Goal: Task Accomplishment & Management: Complete application form

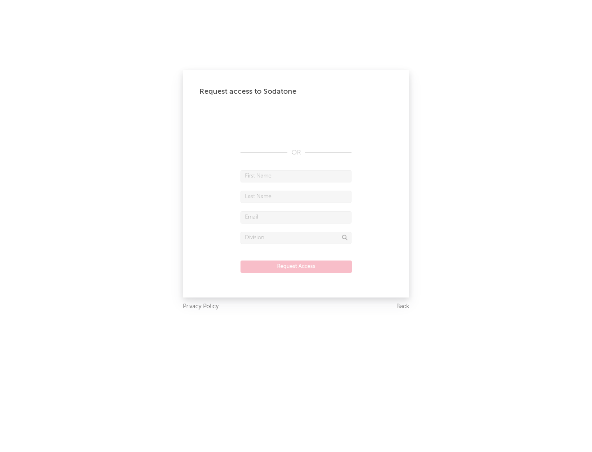
click at [296, 176] on input "text" at bounding box center [296, 176] width 111 height 12
type input "[PERSON_NAME]"
click at [296, 197] on input "text" at bounding box center [296, 197] width 111 height 12
type input "[PERSON_NAME]"
click at [296, 217] on input "text" at bounding box center [296, 217] width 111 height 12
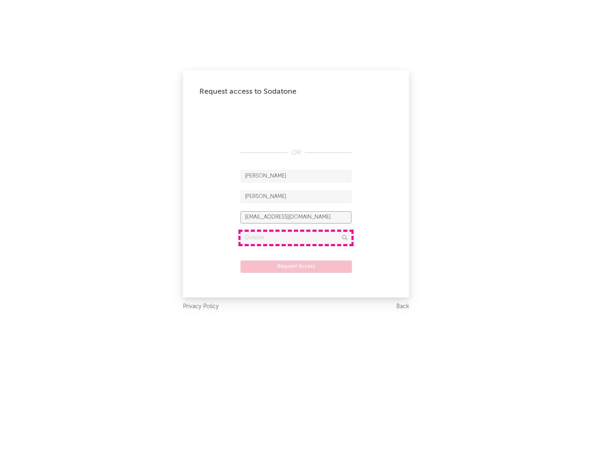
type input "[EMAIL_ADDRESS][DOMAIN_NAME]"
click at [296, 238] on input "text" at bounding box center [296, 238] width 111 height 12
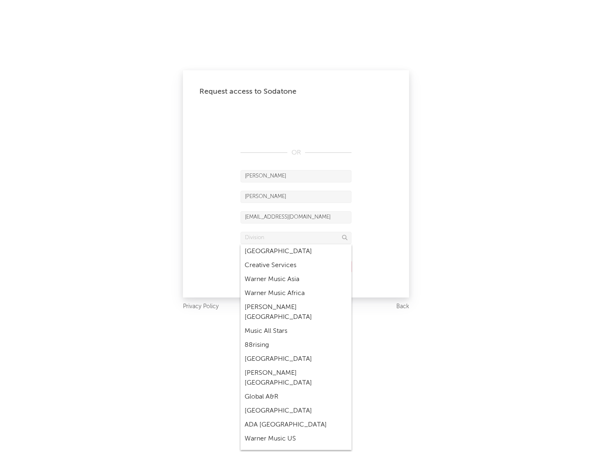
click at [296, 324] on div "Music All Stars" at bounding box center [296, 331] width 111 height 14
type input "Music All Stars"
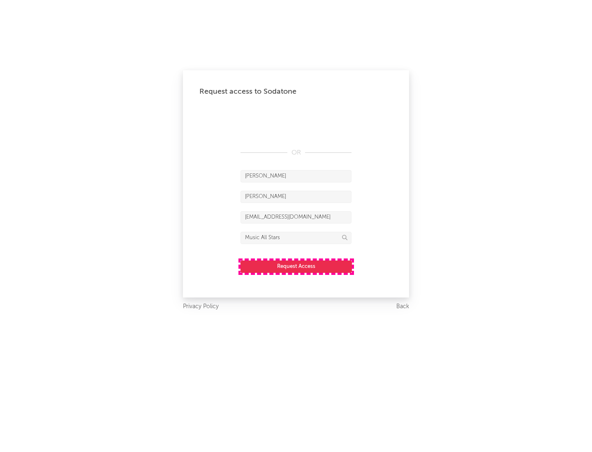
click at [296, 266] on button "Request Access" at bounding box center [296, 267] width 111 height 12
